Goal: Transaction & Acquisition: Download file/media

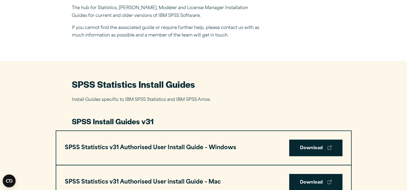
scroll to position [215, 0]
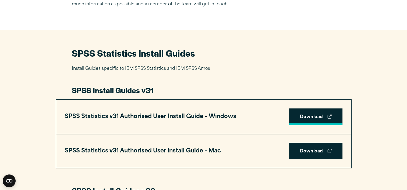
click at [299, 117] on link "Download" at bounding box center [315, 117] width 53 height 17
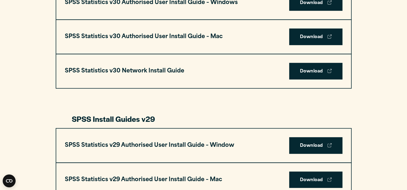
scroll to position [242, 0]
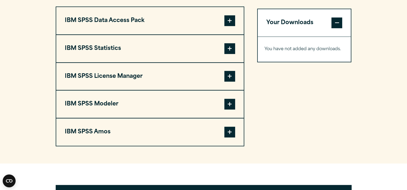
scroll to position [430, 0]
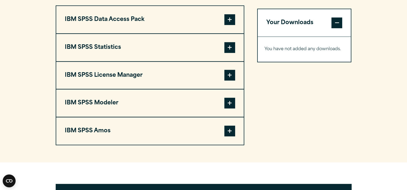
click at [224, 75] on span at bounding box center [229, 75] width 11 height 11
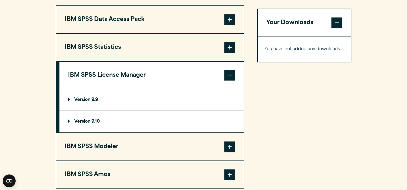
click at [224, 75] on span at bounding box center [229, 75] width 11 height 11
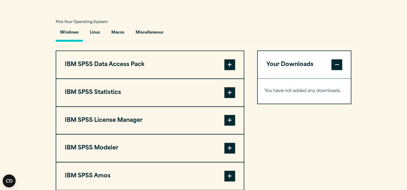
scroll to position [402, 0]
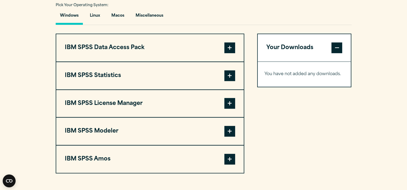
click at [220, 72] on button "IBM SPSS Statistics" at bounding box center [149, 75] width 187 height 27
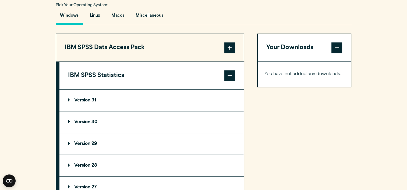
click at [81, 120] on p "Version 30" at bounding box center [82, 122] width 29 height 4
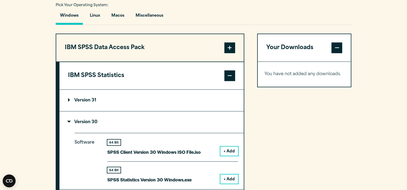
scroll to position [429, 0]
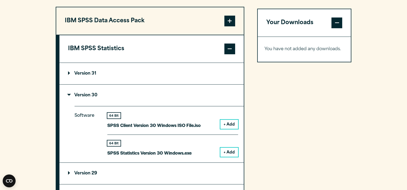
click at [231, 152] on button "+ Add" at bounding box center [229, 152] width 18 height 9
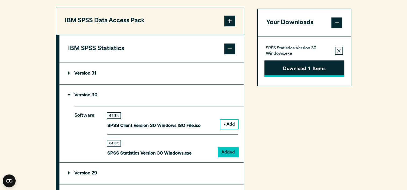
click at [279, 68] on button "Download 1 Items" at bounding box center [304, 68] width 80 height 17
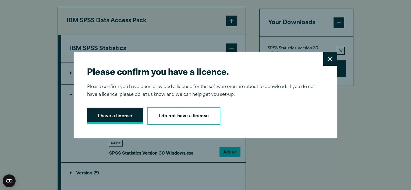
click at [108, 121] on button "I have a license" at bounding box center [115, 116] width 56 height 17
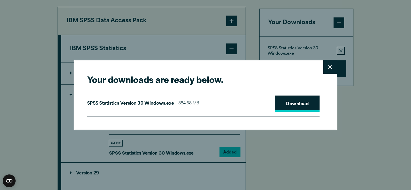
click at [287, 105] on link "Download" at bounding box center [297, 104] width 45 height 17
click at [360, 103] on div "Your downloads are ready below. Close SPSS Statistics Version 30 Windows.exe 88…" at bounding box center [205, 95] width 411 height 190
